Goal: Navigation & Orientation: Find specific page/section

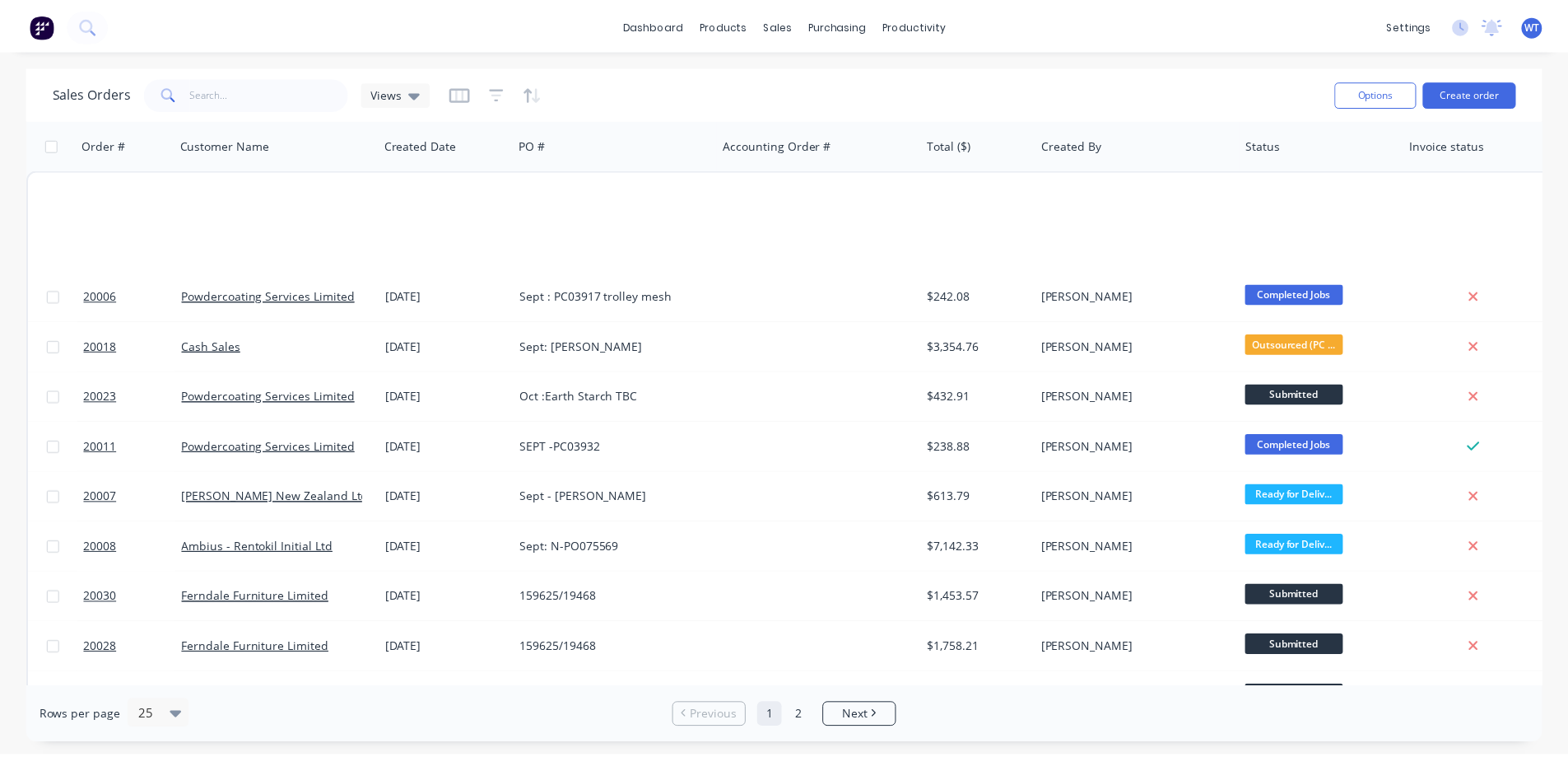
scroll to position [747, 0]
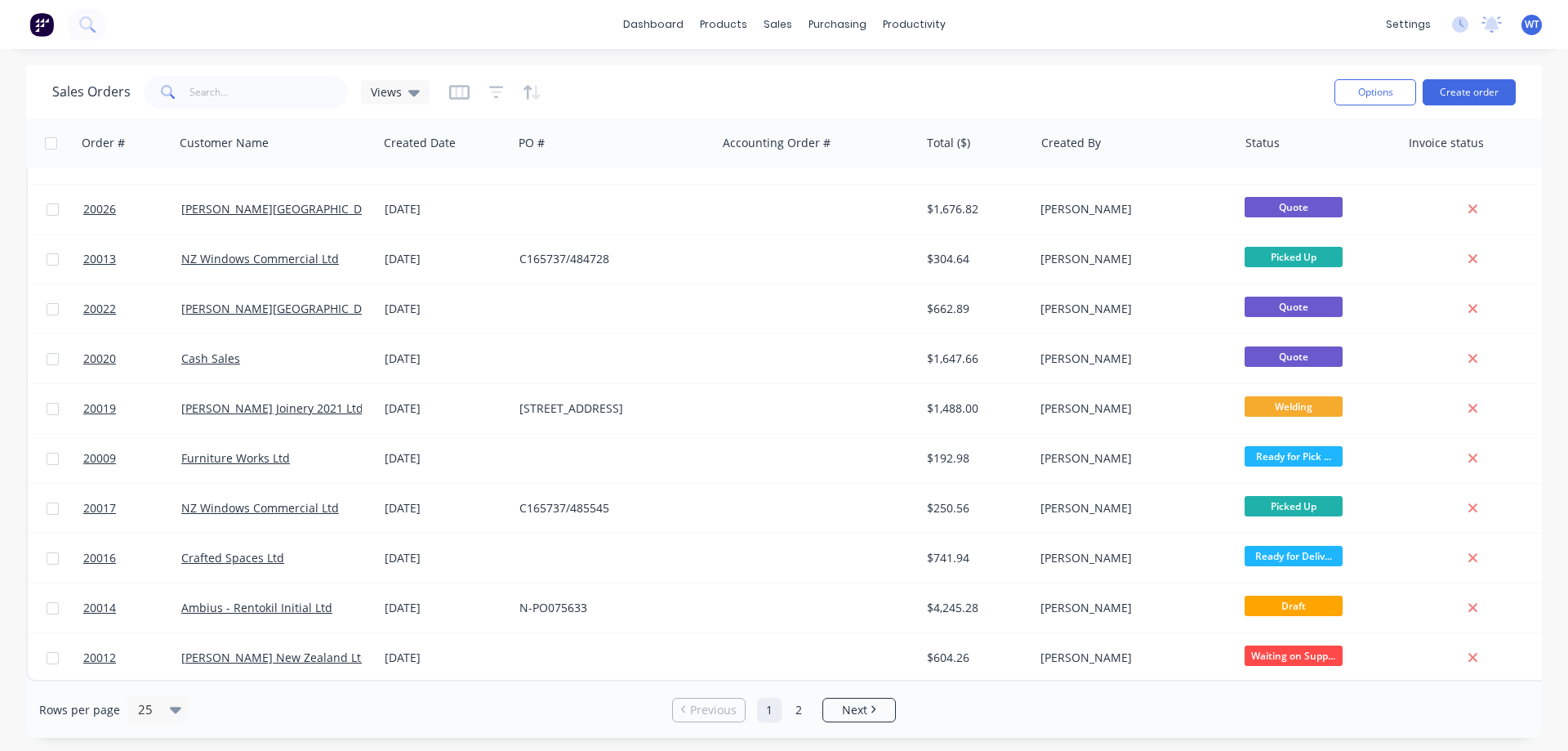
click at [660, 28] on link "dashboard" at bounding box center [653, 24] width 77 height 24
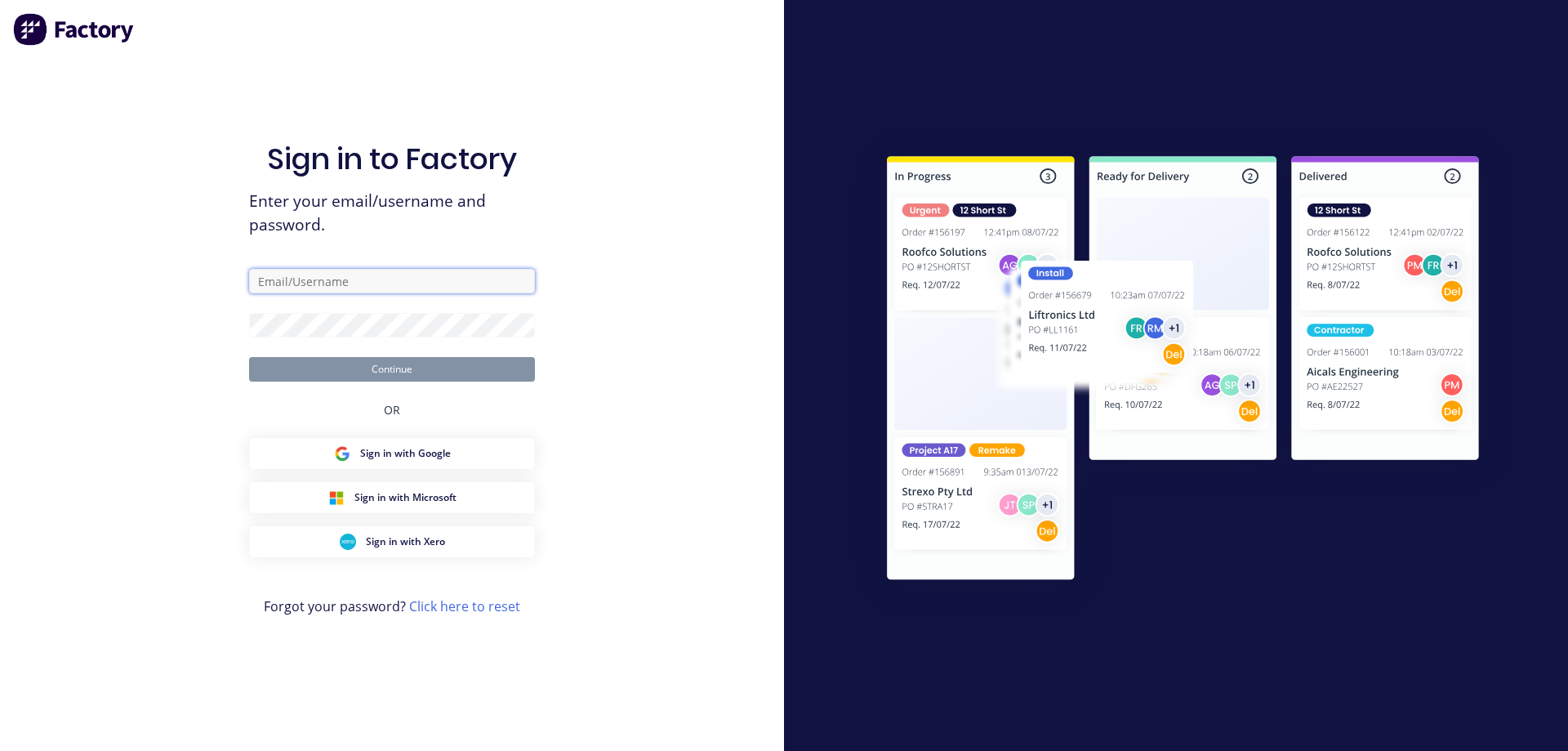
type input "[EMAIL_ADDRESS][DOMAIN_NAME]"
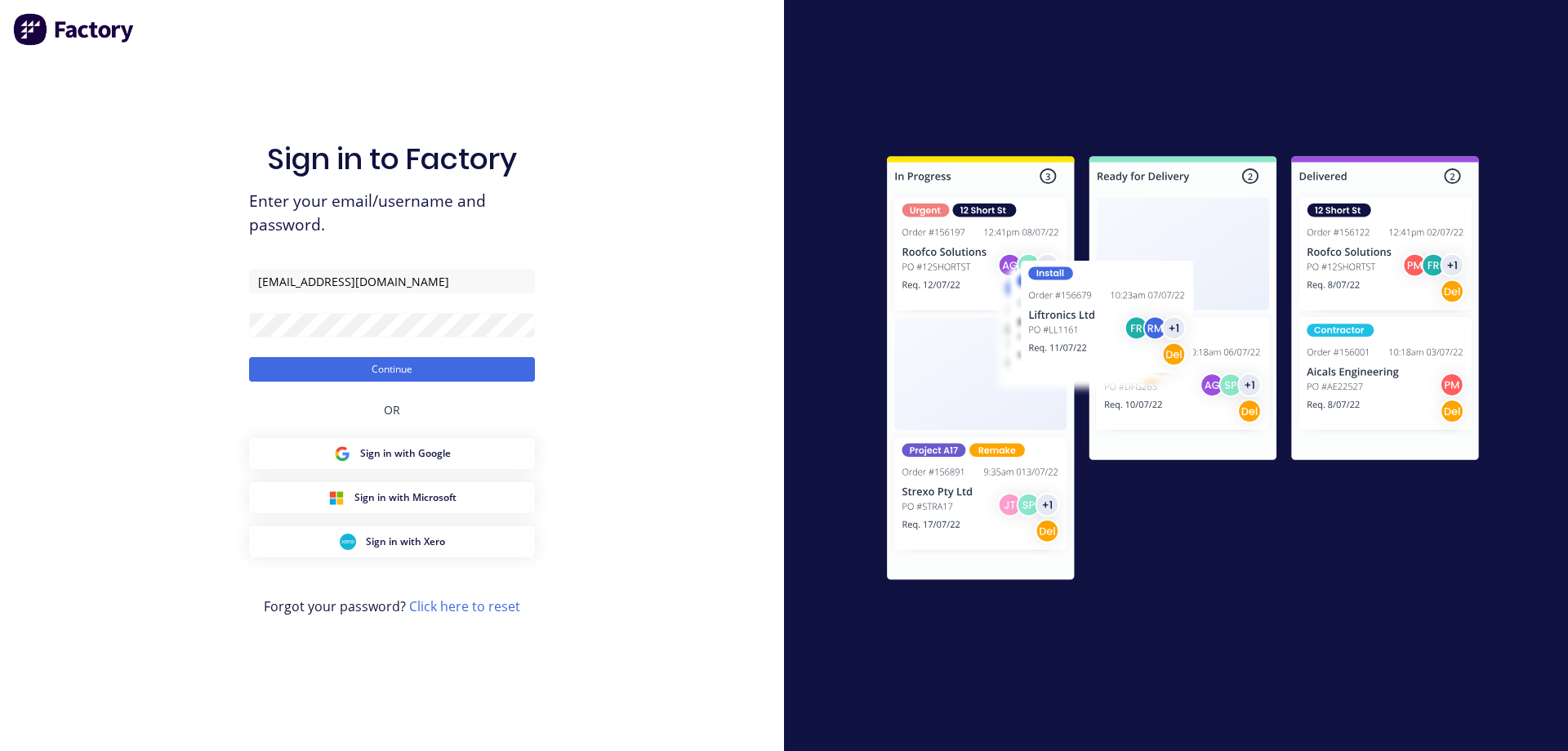
click at [381, 372] on button "Continue" at bounding box center [392, 369] width 286 height 24
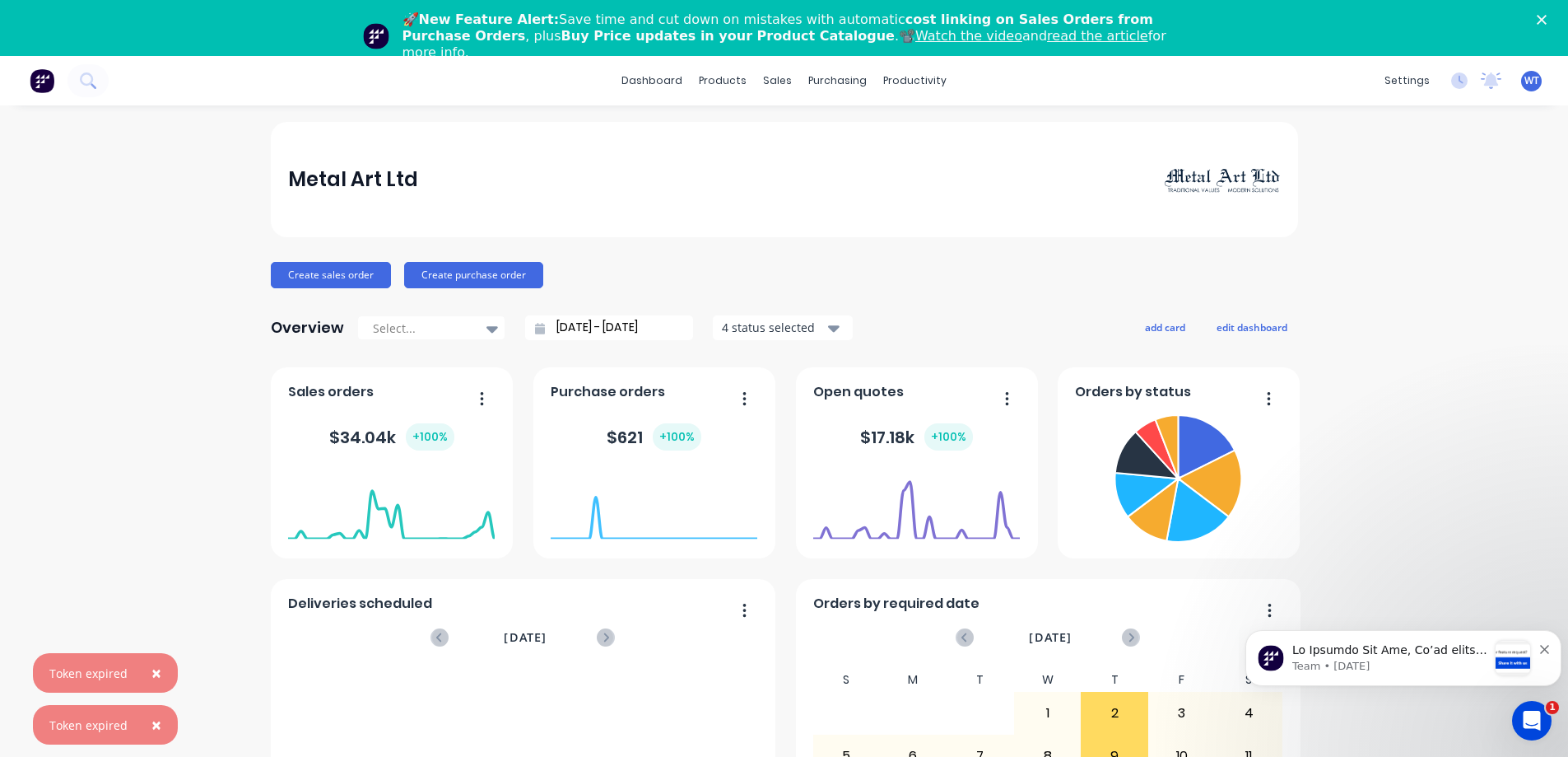
click at [1542, 646] on icon "Dismiss notification" at bounding box center [1544, 650] width 9 height 9
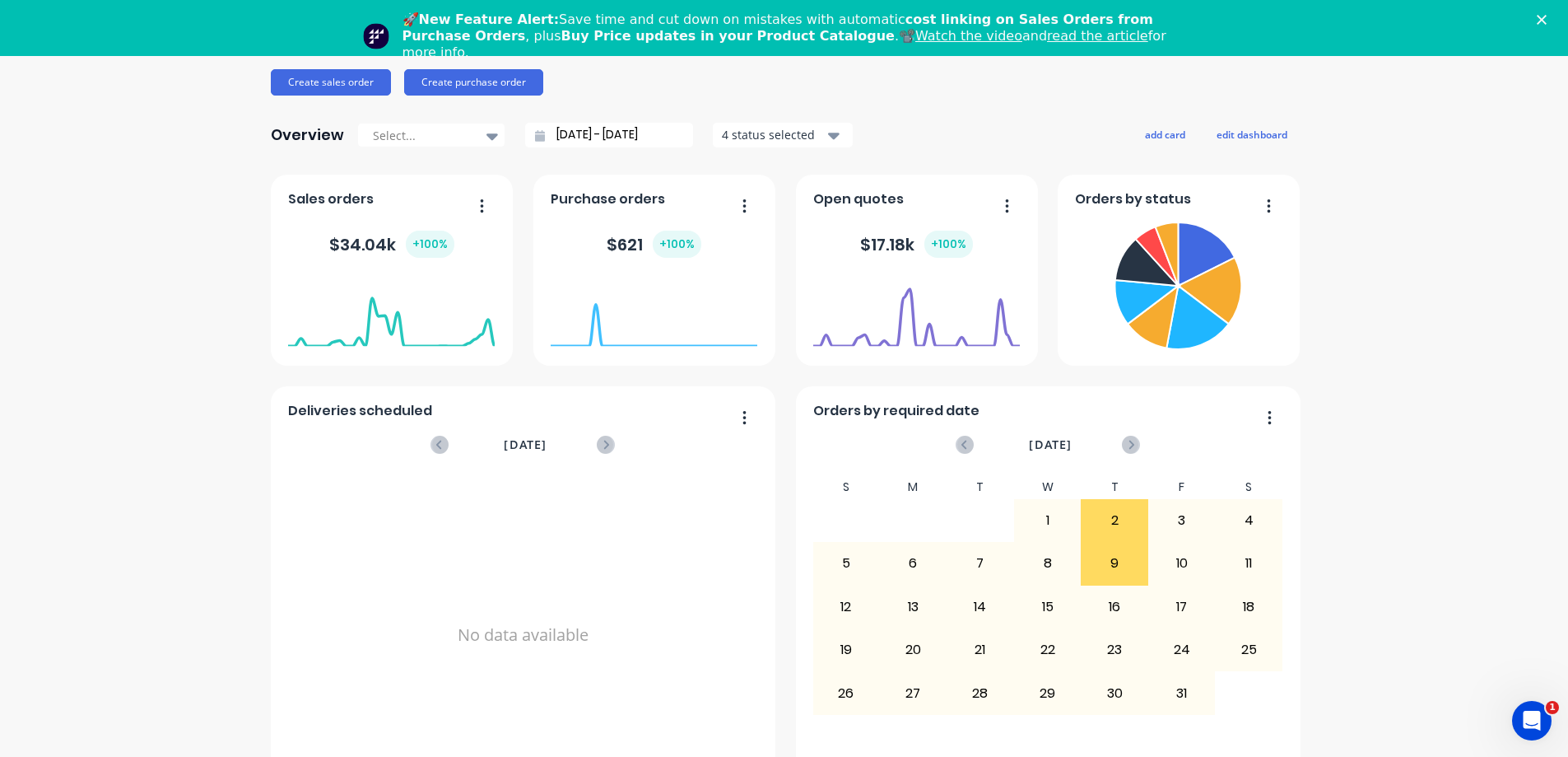
scroll to position [192, 0]
click at [1267, 209] on icon "button" at bounding box center [1269, 206] width 4 height 17
click at [1420, 286] on div "Metal Art Ltd Create sales order Create purchase order Overview Select... [DATE…" at bounding box center [784, 572] width 1568 height 1283
click at [432, 445] on icon at bounding box center [439, 445] width 18 height 18
click at [602, 444] on icon at bounding box center [606, 445] width 18 height 18
